Goal: Check status: Check status

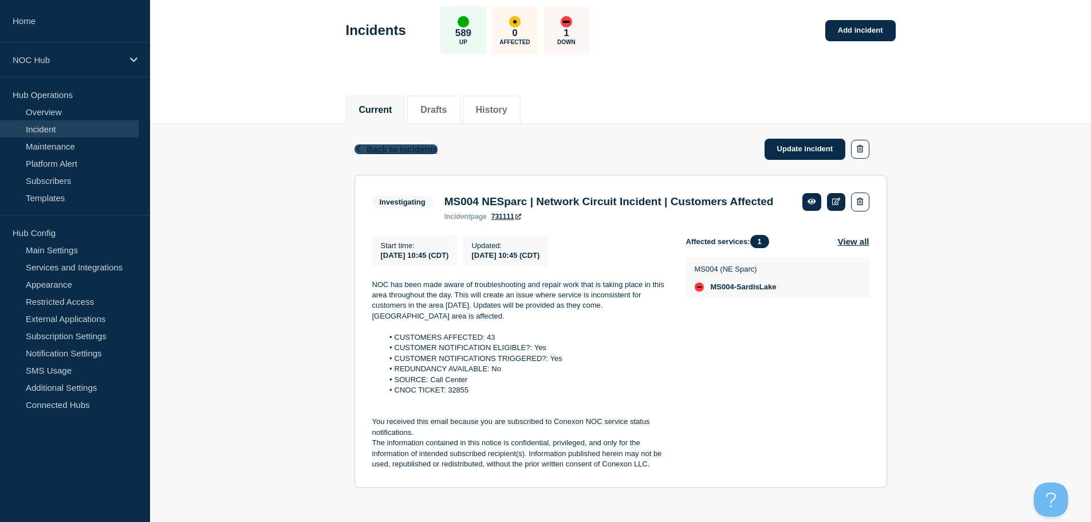
click at [415, 144] on span "Back to Incidents" at bounding box center [402, 149] width 71 height 10
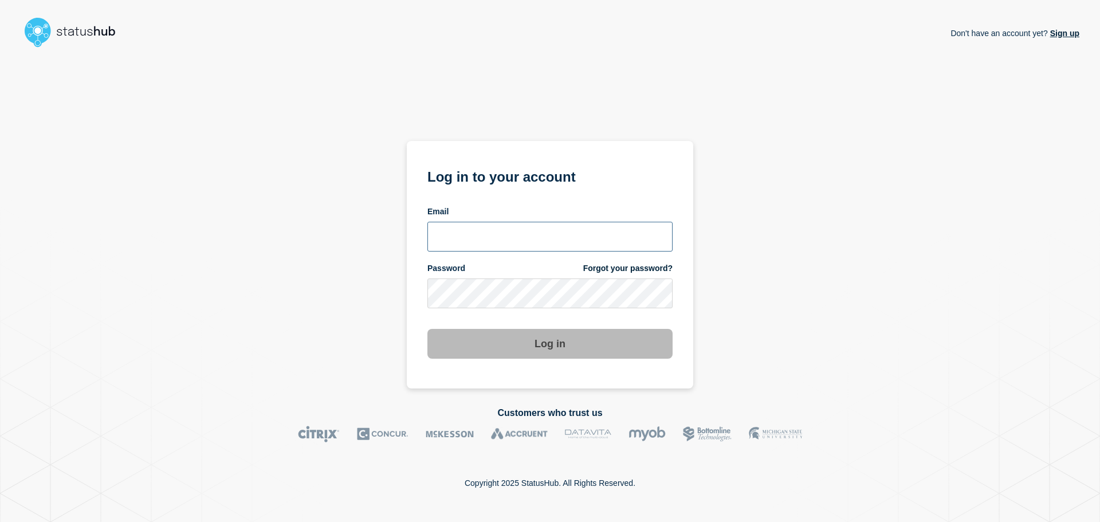
type input "ronnie.snow@conexon.us"
click at [561, 355] on button "Log in" at bounding box center [549, 344] width 245 height 30
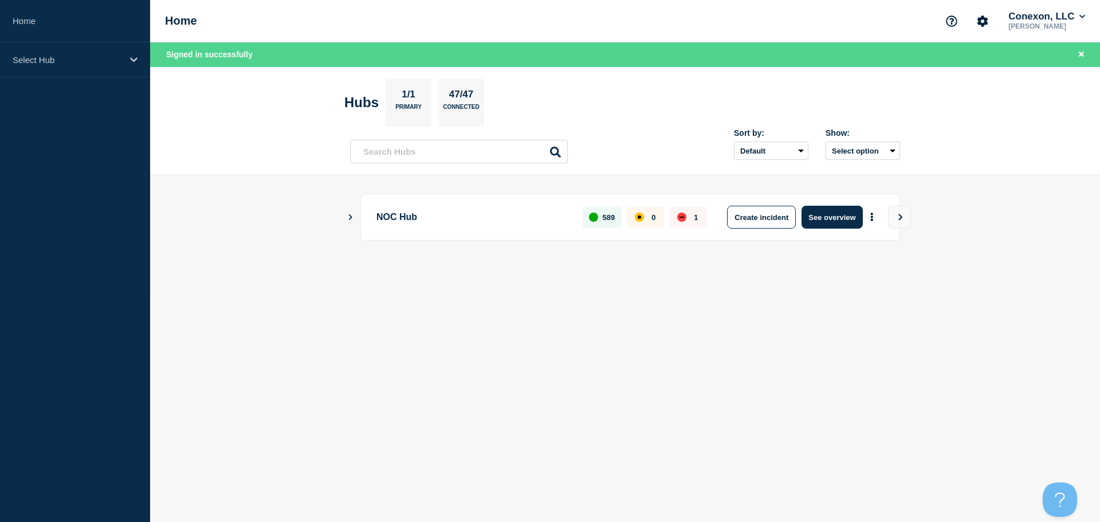
click at [835, 218] on button "See overview" at bounding box center [831, 217] width 61 height 23
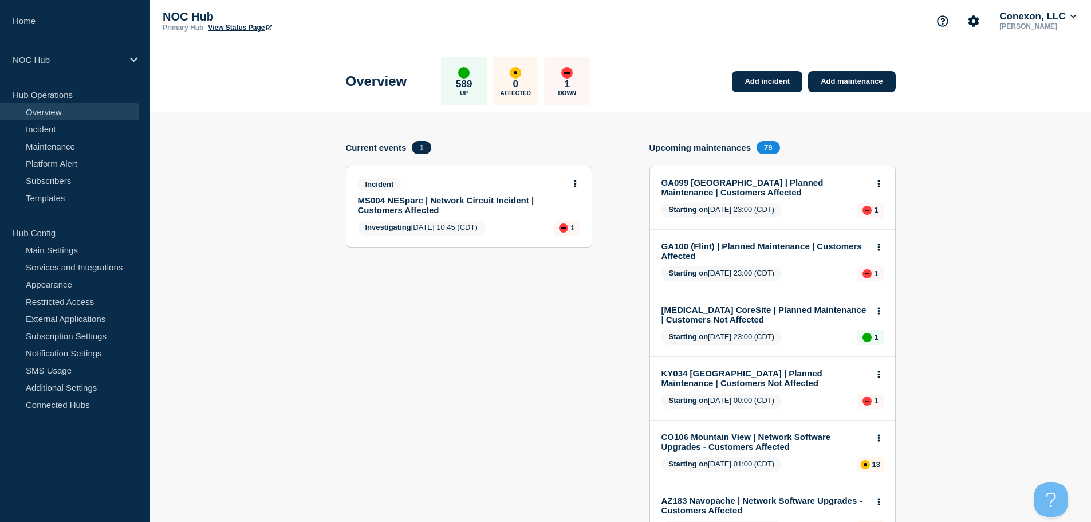
click at [571, 180] on button at bounding box center [575, 184] width 10 height 10
click at [587, 208] on link "View incident" at bounding box center [570, 211] width 47 height 9
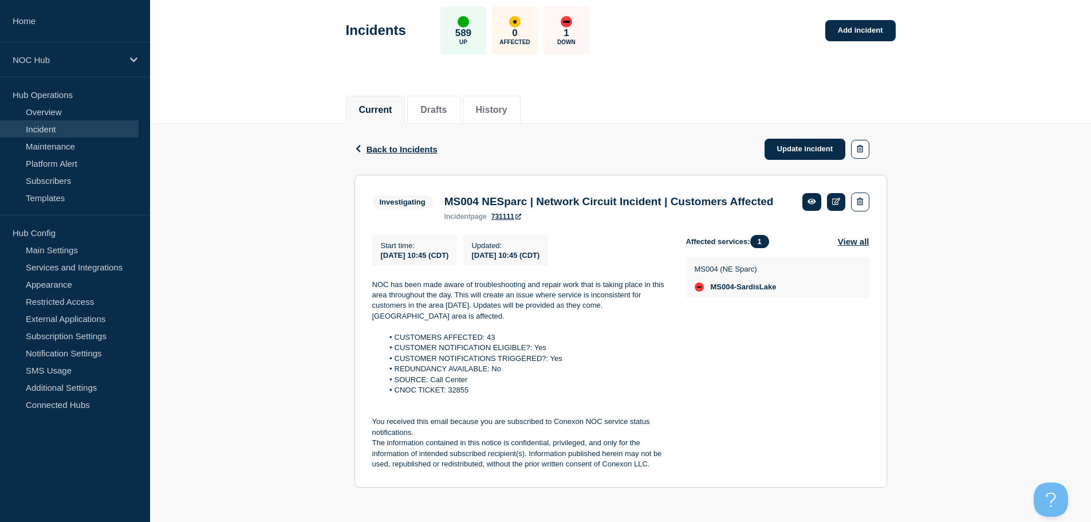
scroll to position [74, 0]
